Goal: Task Accomplishment & Management: Use online tool/utility

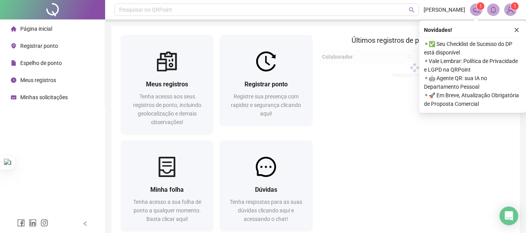
click at [245, 73] on div "Registrar ponto Registre sua presença com rapidez e segurança clicando aqui!" at bounding box center [266, 99] width 93 height 54
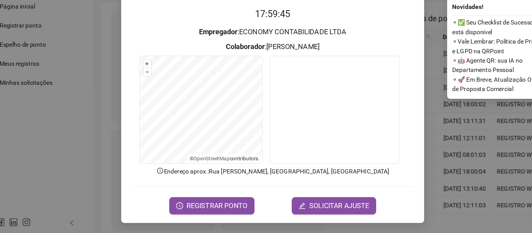
scroll to position [2, 0]
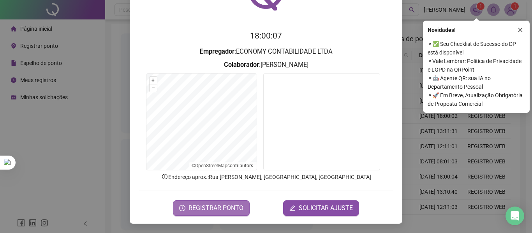
click at [226, 207] on span "REGISTRAR PONTO" at bounding box center [216, 208] width 55 height 9
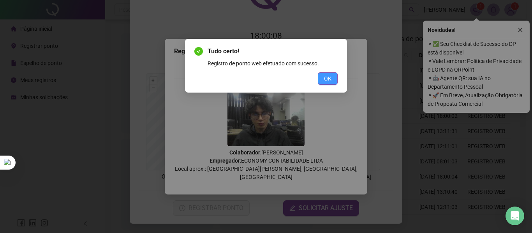
click at [332, 80] on button "OK" at bounding box center [328, 78] width 20 height 12
